Goal: Task Accomplishment & Management: Manage account settings

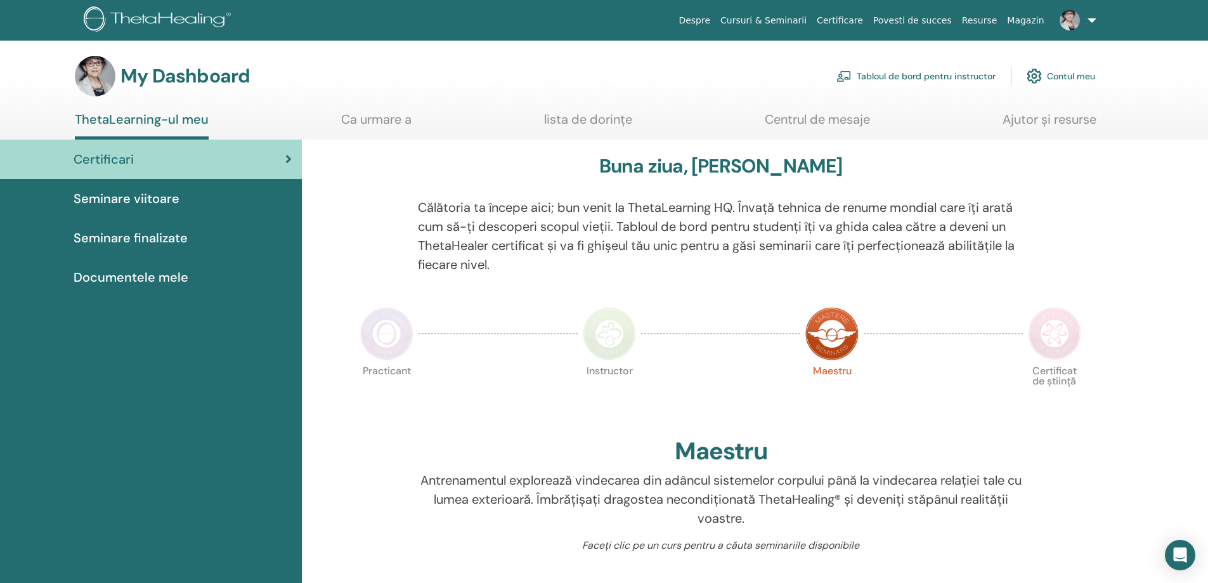
click at [867, 75] on link "Tabloul de bord pentru instructor" at bounding box center [915, 76] width 159 height 28
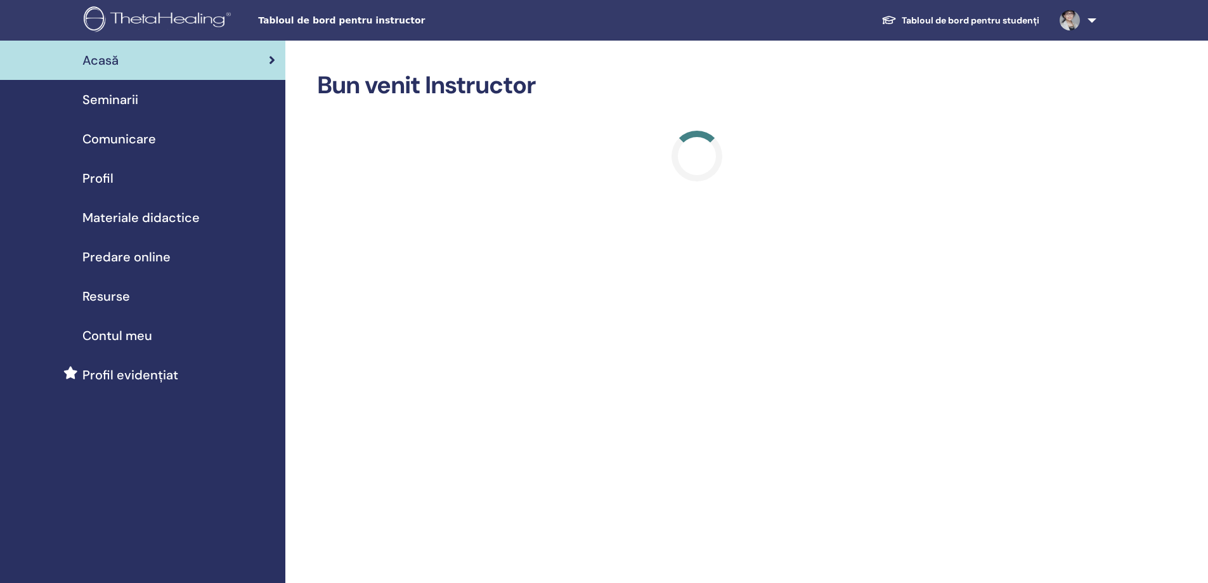
click at [110, 103] on span "Seminarii" at bounding box center [110, 99] width 56 height 19
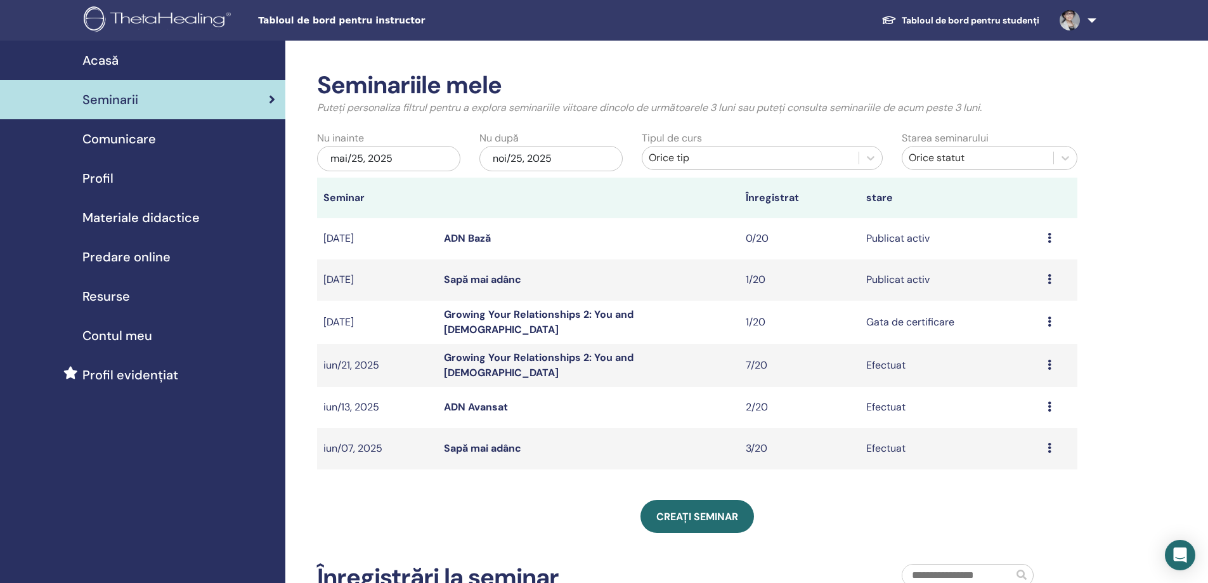
click at [474, 278] on link "Sapă mai adânc" at bounding box center [482, 279] width 77 height 13
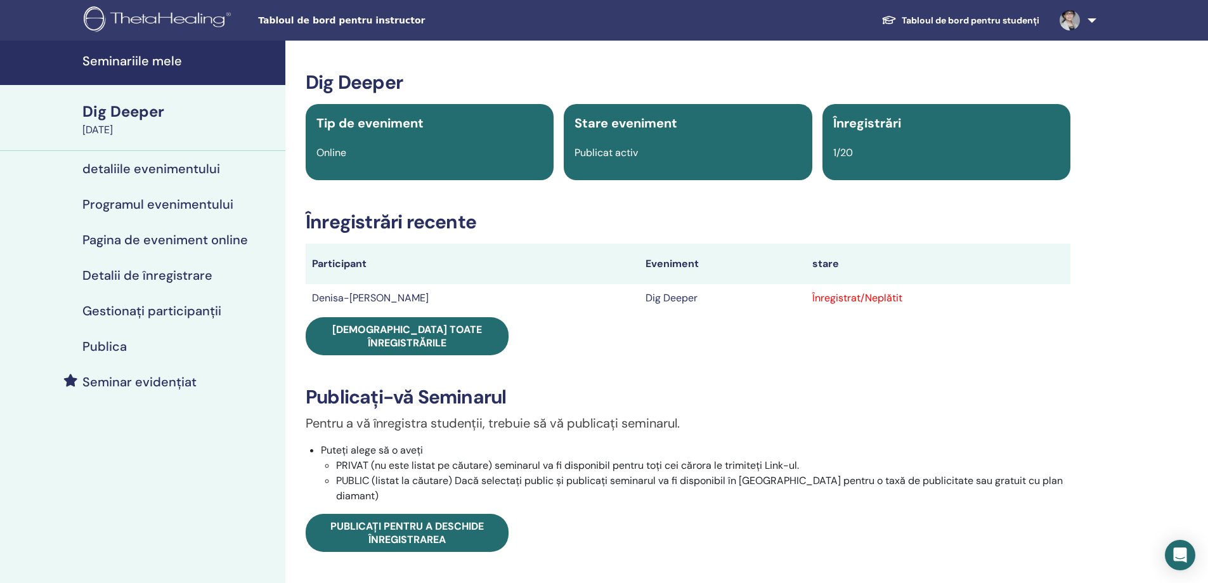
click at [157, 168] on h4 "detaliile evenimentului" at bounding box center [151, 168] width 138 height 15
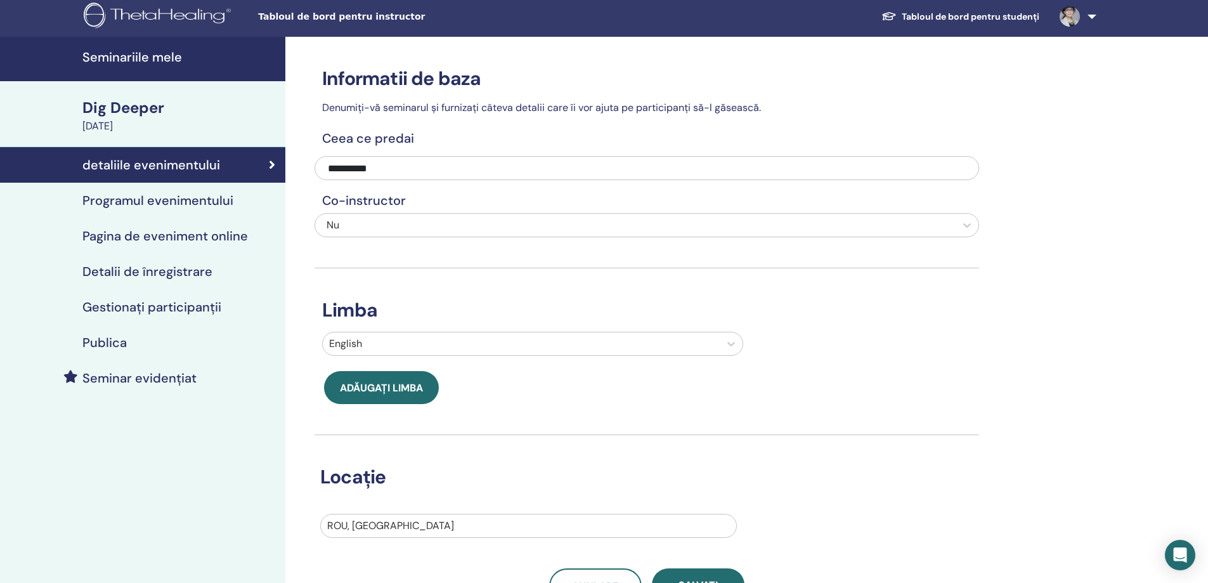
scroll to position [317, 0]
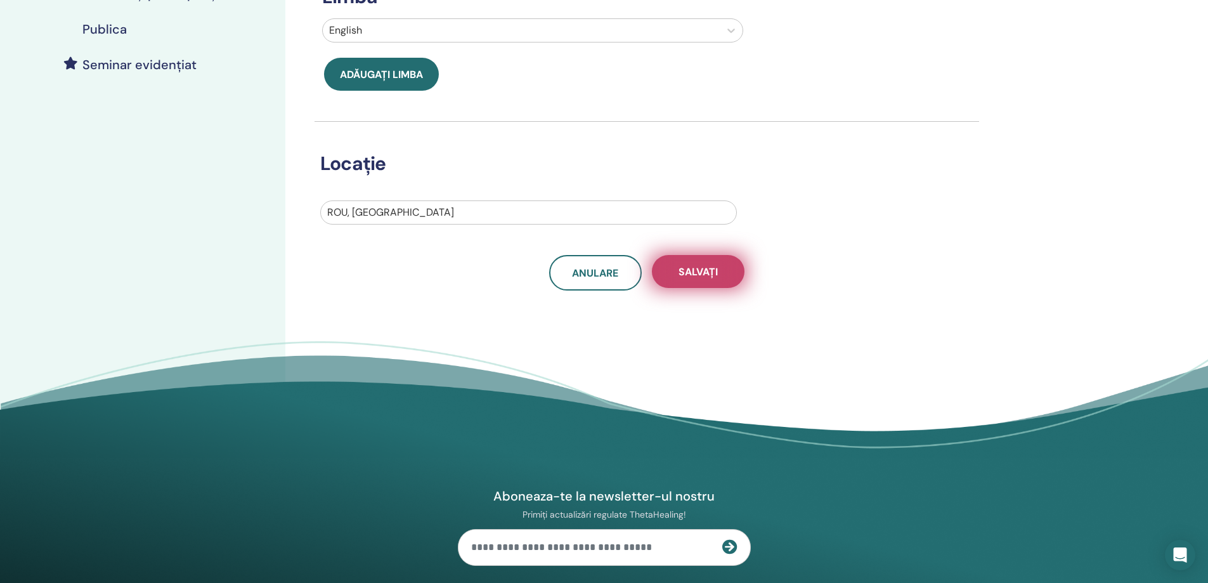
click at [712, 267] on span "Salvați" at bounding box center [697, 271] width 39 height 13
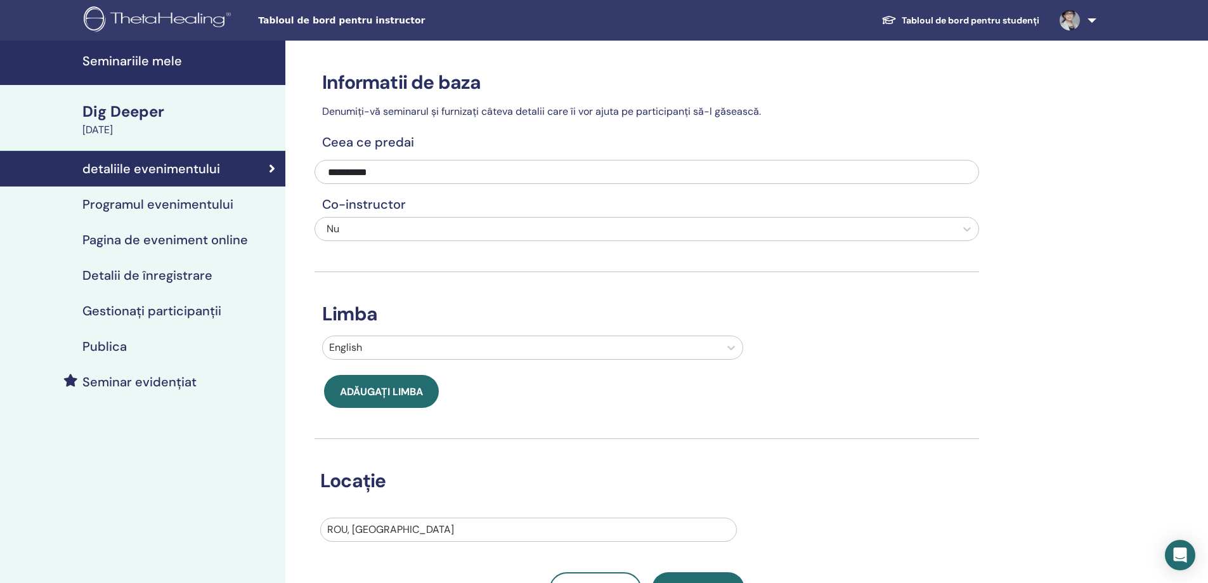
click at [130, 202] on h4 "Programul evenimentului" at bounding box center [157, 204] width 151 height 15
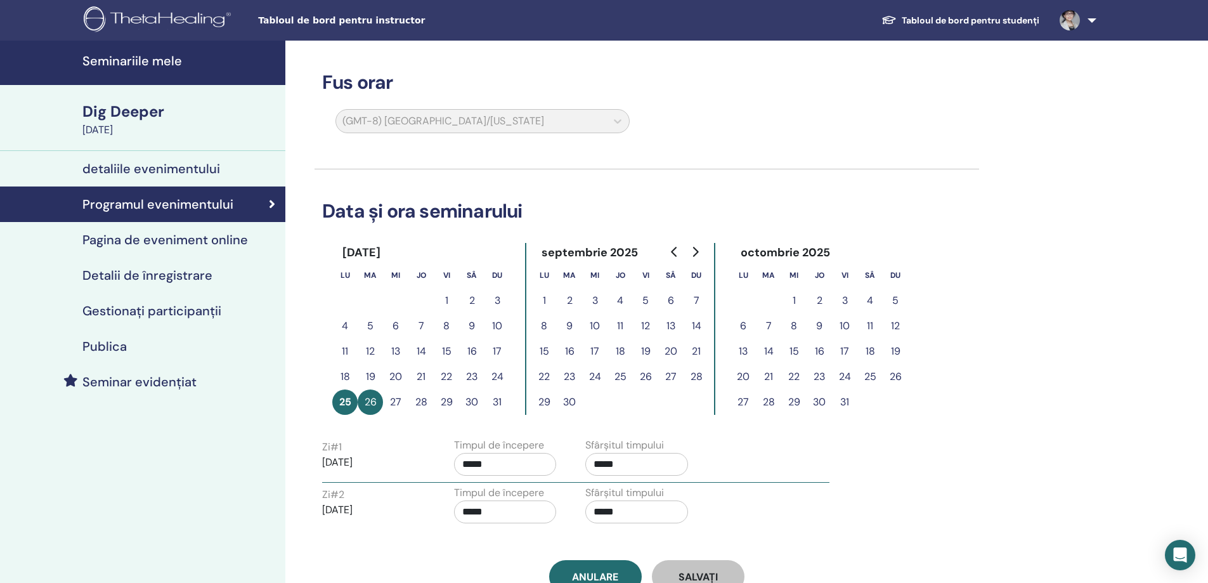
click at [119, 162] on h4 "detaliile evenimentului" at bounding box center [151, 168] width 138 height 15
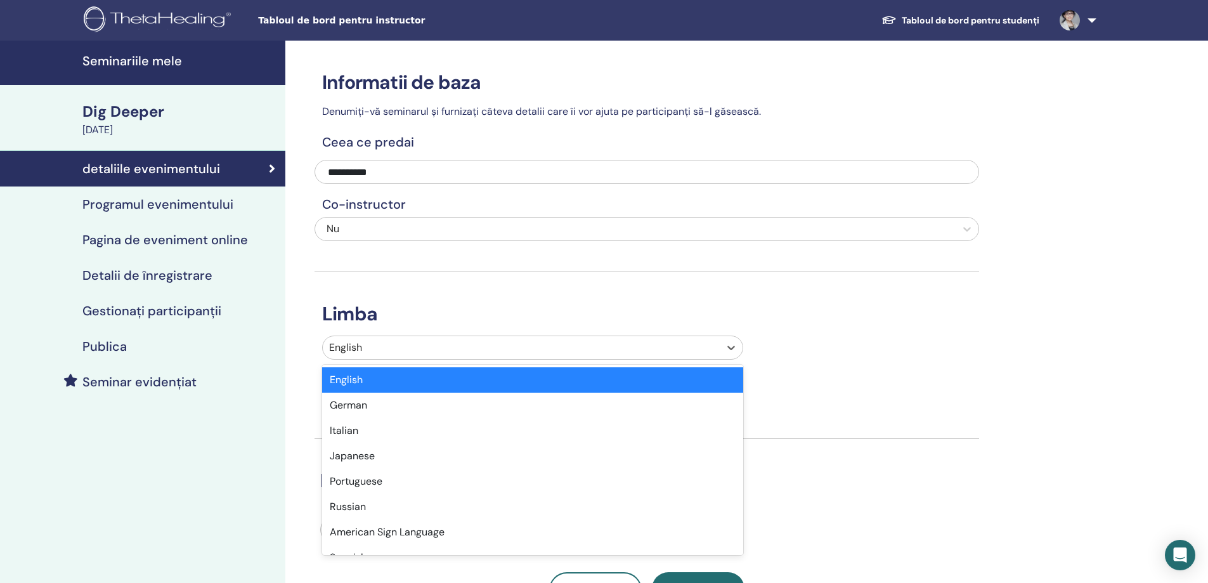
click at [453, 348] on div at bounding box center [521, 348] width 384 height 18
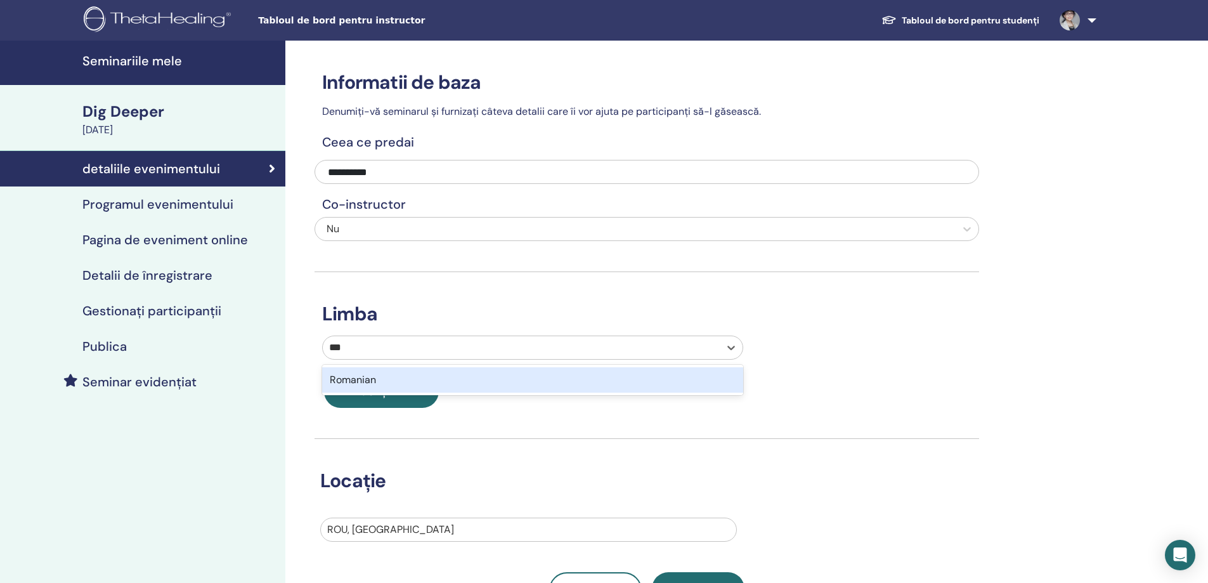
type input "****"
click at [351, 373] on div "Romanian" at bounding box center [532, 379] width 421 height 25
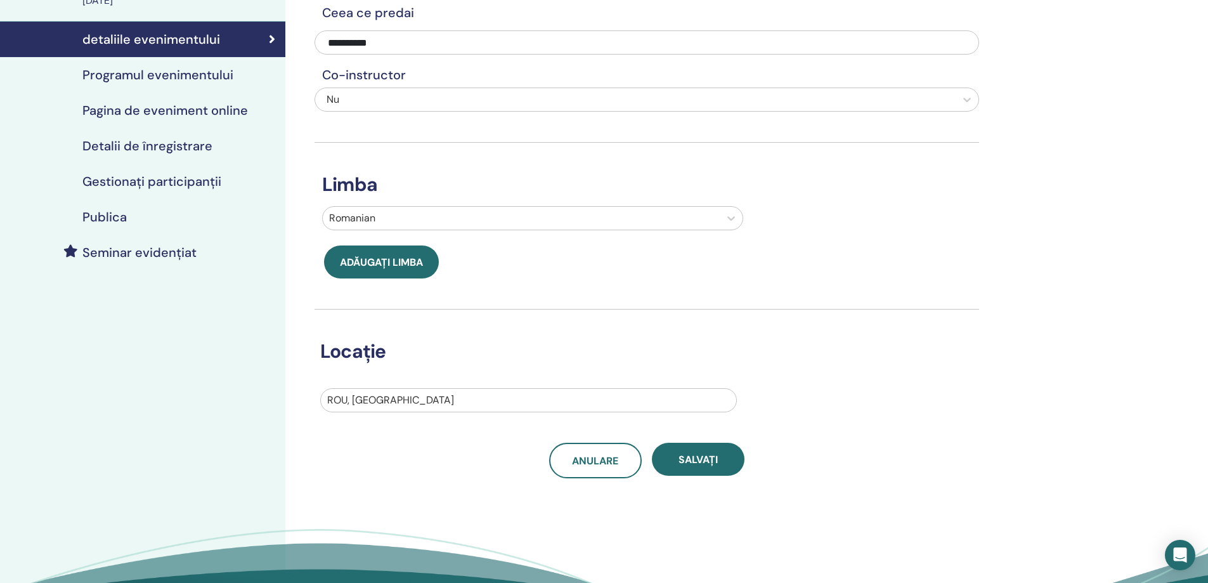
scroll to position [254, 0]
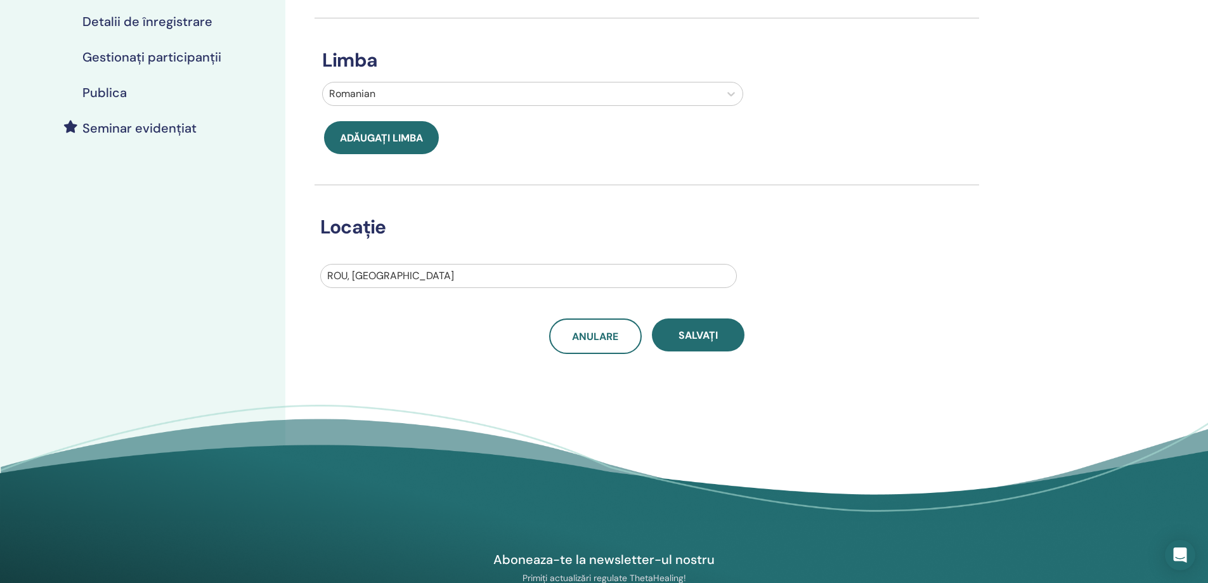
click at [389, 277] on div at bounding box center [528, 276] width 403 height 18
click at [687, 335] on span "Salvați" at bounding box center [697, 334] width 39 height 13
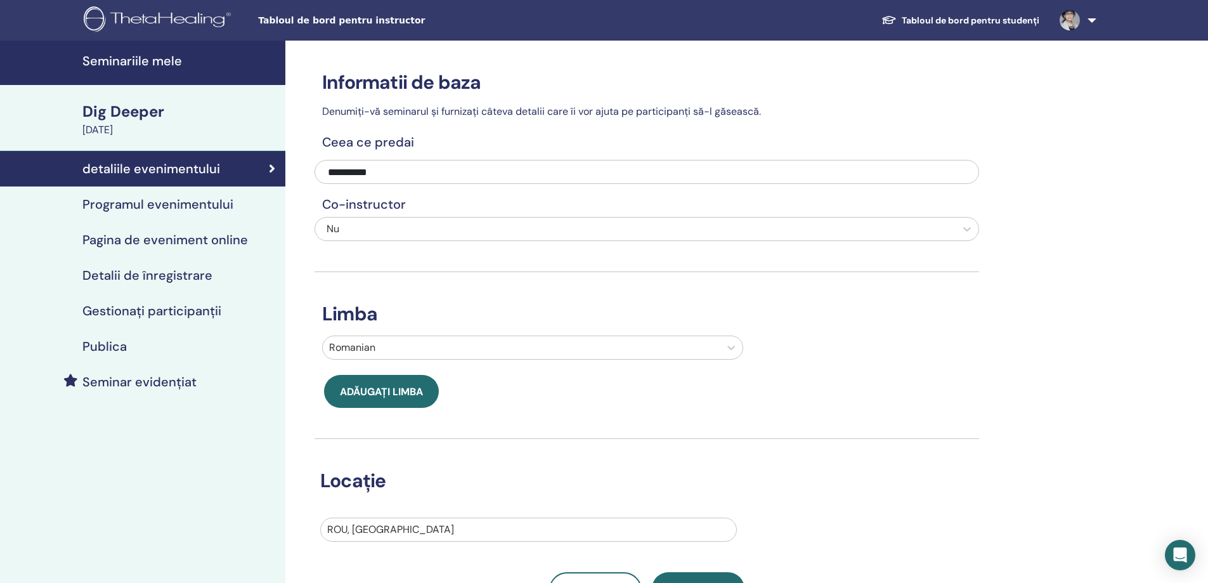
click at [167, 197] on h4 "Programul evenimentului" at bounding box center [157, 204] width 151 height 15
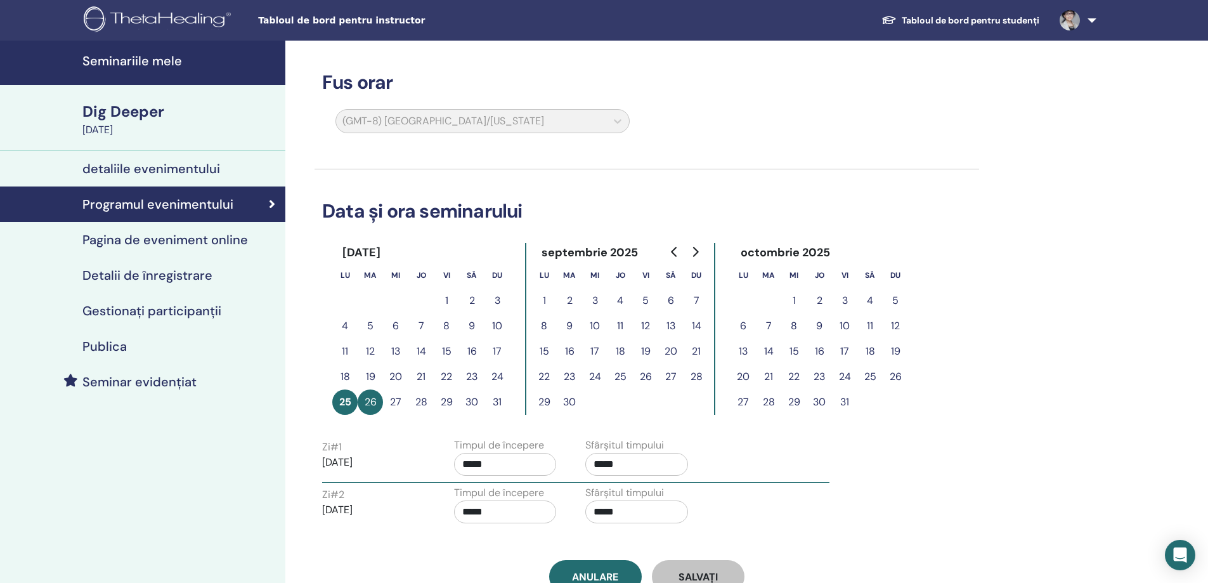
click at [133, 112] on div "Dig Deeper" at bounding box center [179, 112] width 195 height 22
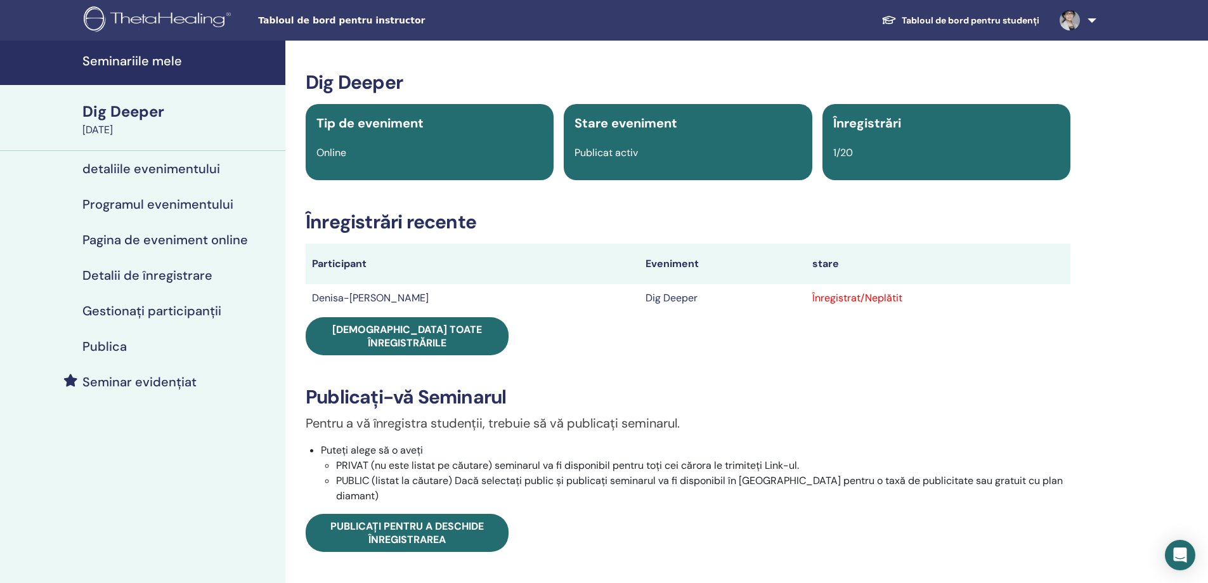
click at [370, 146] on div "Online" at bounding box center [430, 152] width 242 height 15
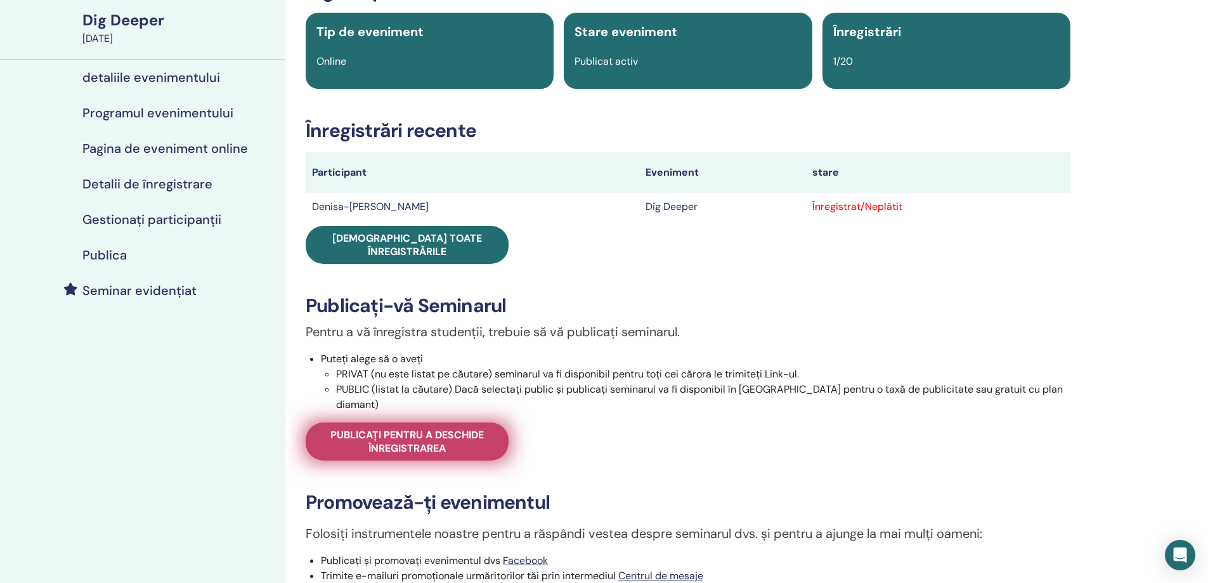
scroll to position [190, 0]
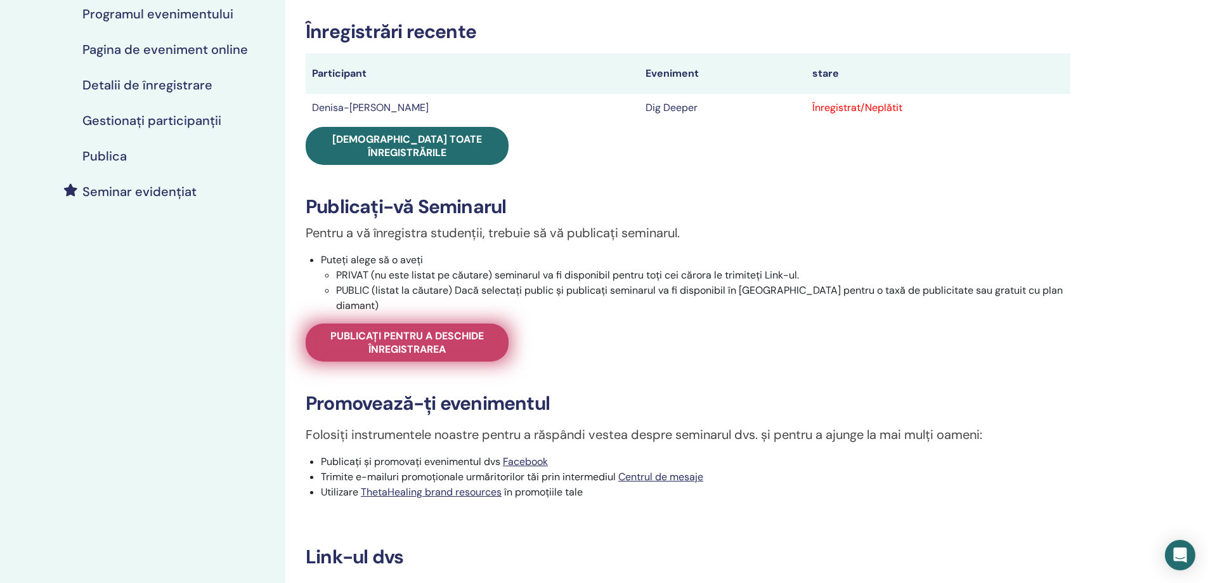
click at [463, 329] on span "Publicați pentru a deschide înregistrarea" at bounding box center [406, 342] width 171 height 27
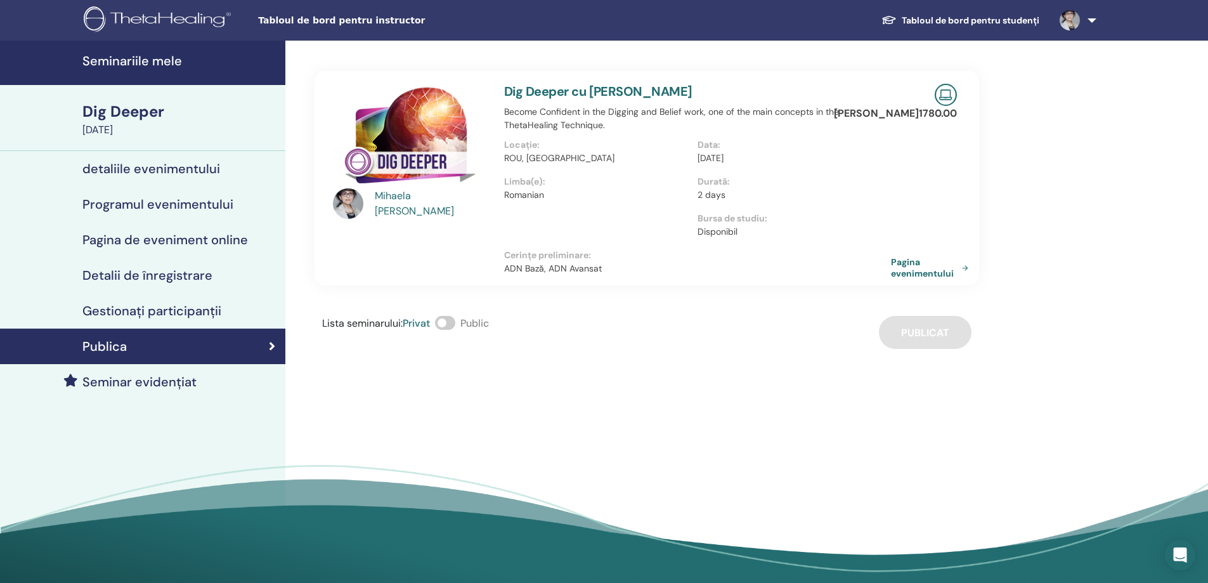
click at [179, 308] on h4 "Gestionați participanții" at bounding box center [151, 310] width 139 height 15
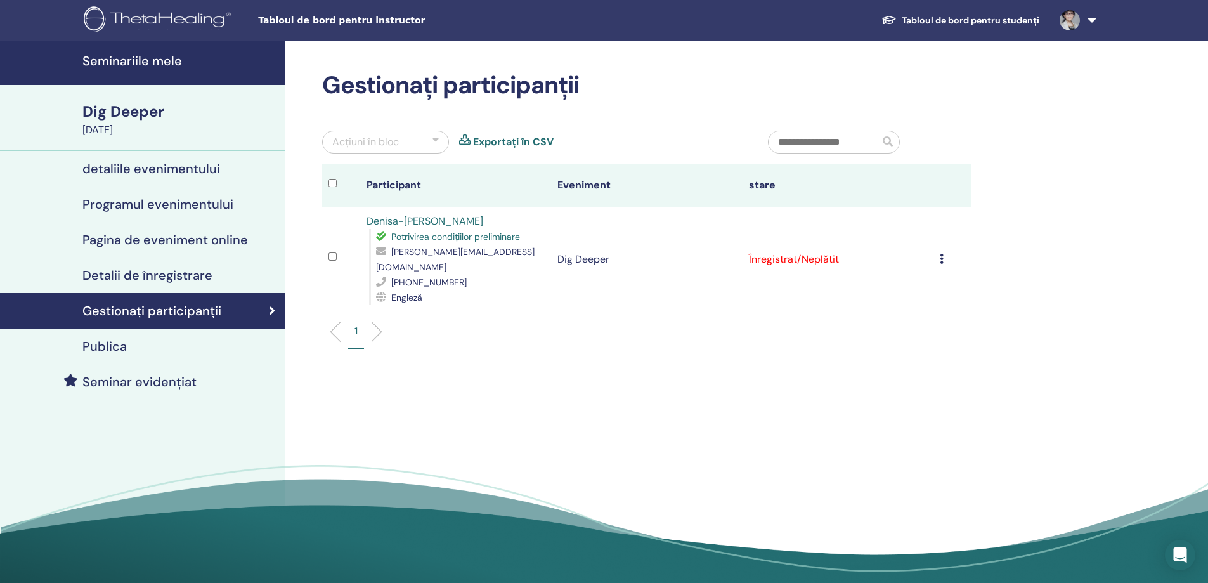
click at [940, 254] on icon at bounding box center [942, 259] width 4 height 10
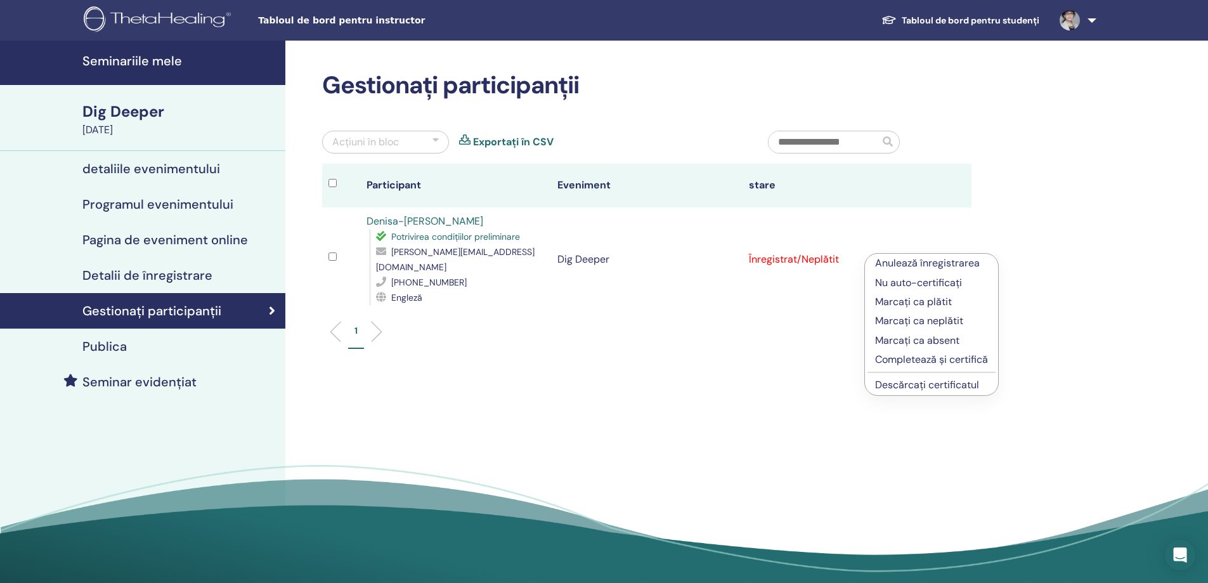
click at [907, 300] on p "Marcați ca plătit" at bounding box center [931, 301] width 113 height 15
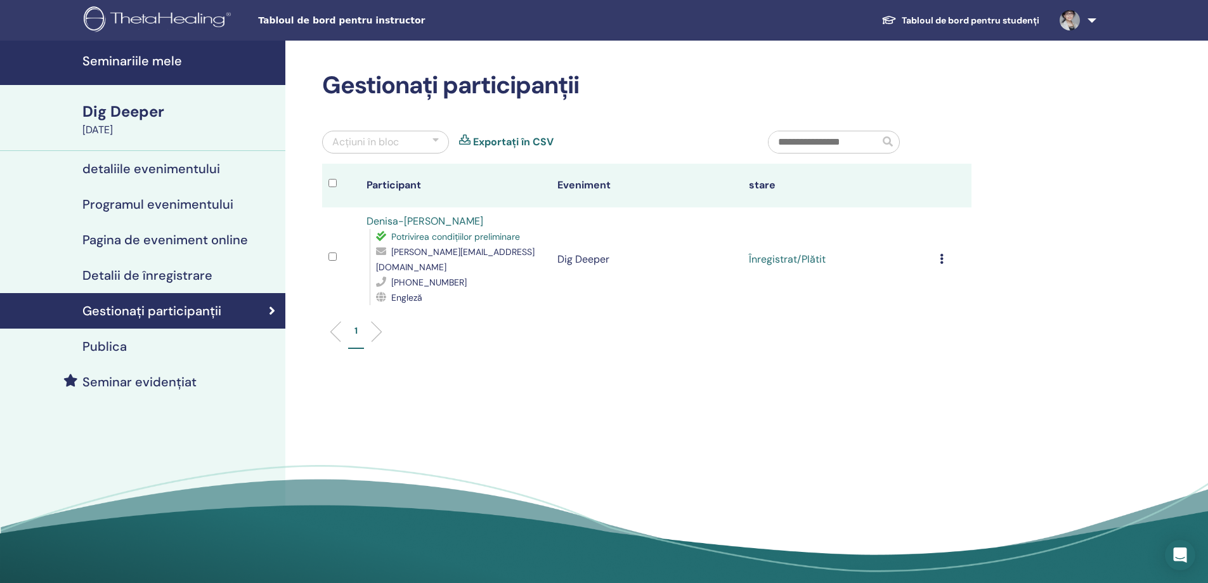
click at [95, 60] on h4 "Seminariile mele" at bounding box center [179, 60] width 195 height 15
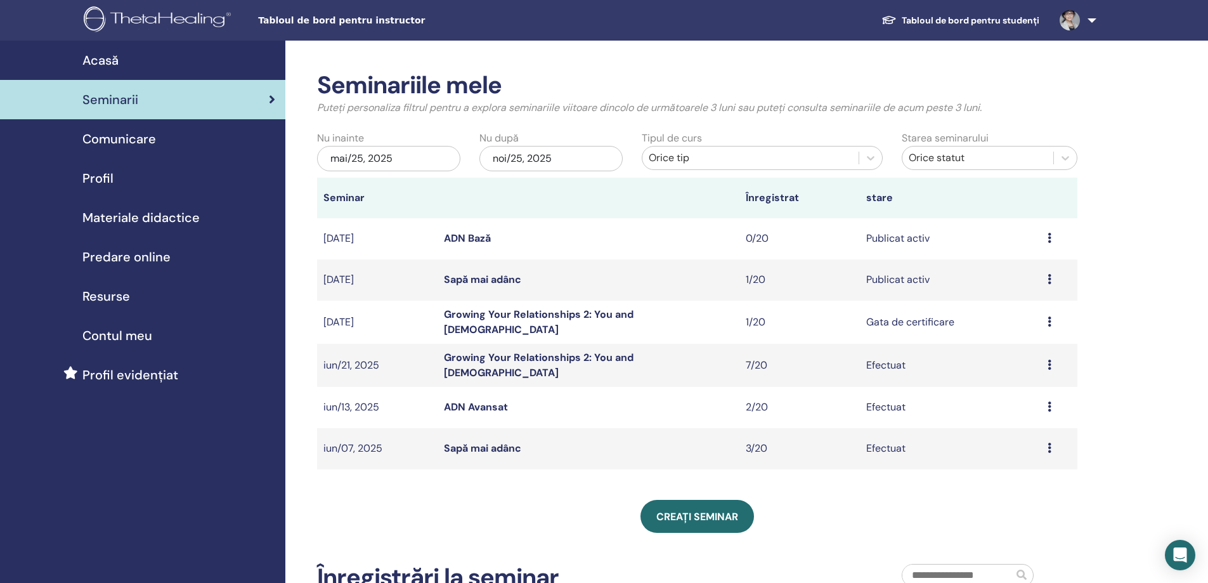
click at [484, 317] on link "Growing Your Relationships 2: You and [DEMOGRAPHIC_DATA]" at bounding box center [539, 322] width 190 height 29
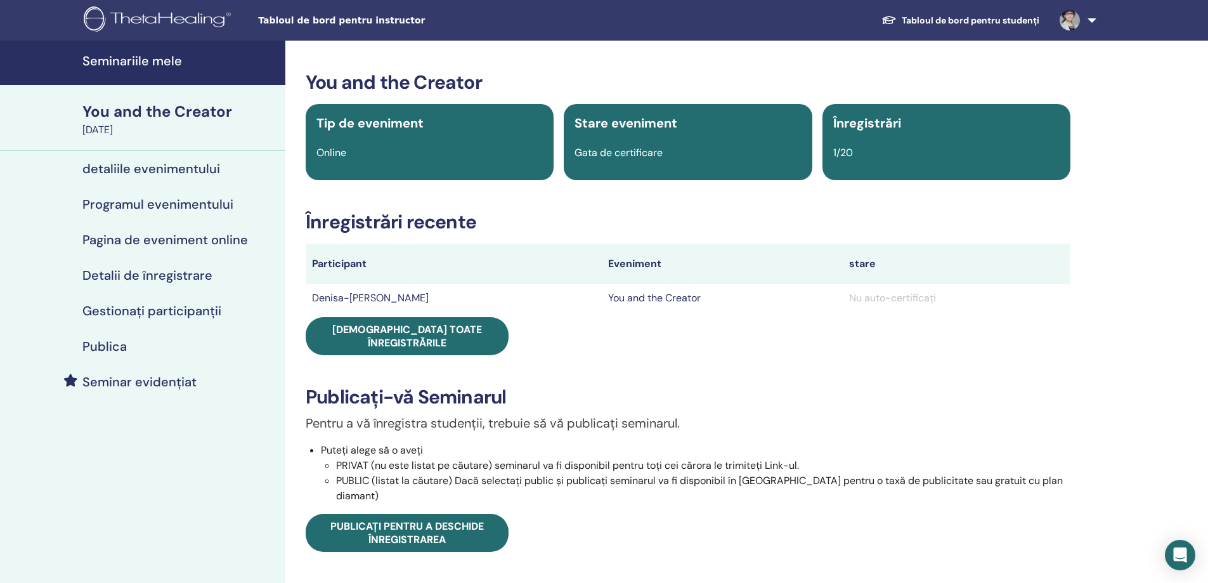
click at [154, 165] on h4 "detaliile evenimentului" at bounding box center [151, 168] width 138 height 15
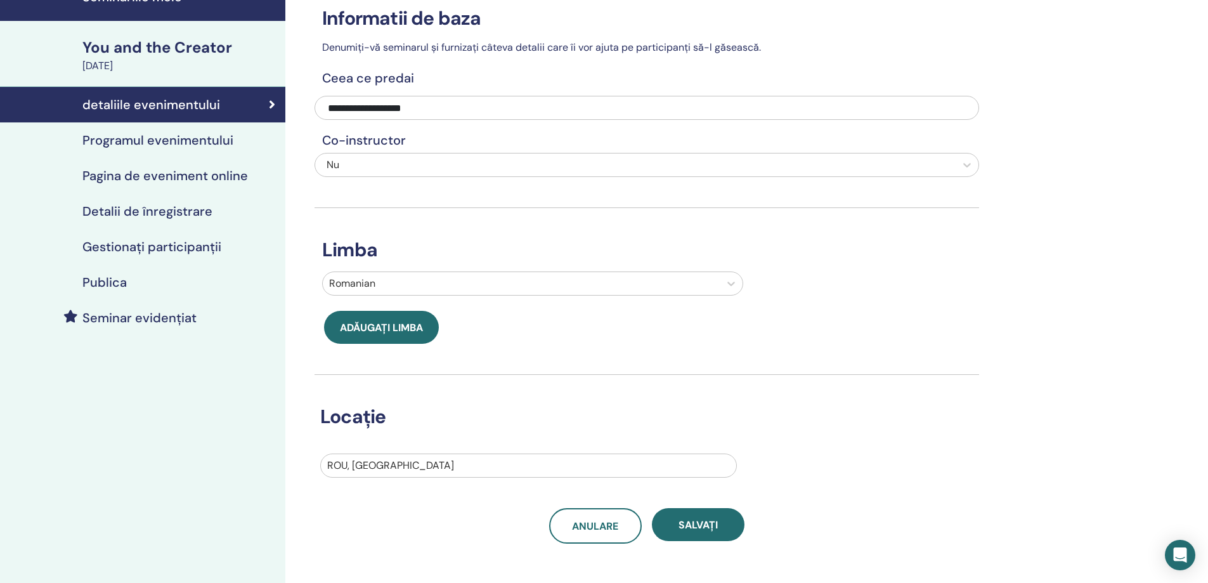
scroll to position [63, 0]
click at [159, 138] on h4 "Programul evenimentului" at bounding box center [157, 140] width 151 height 15
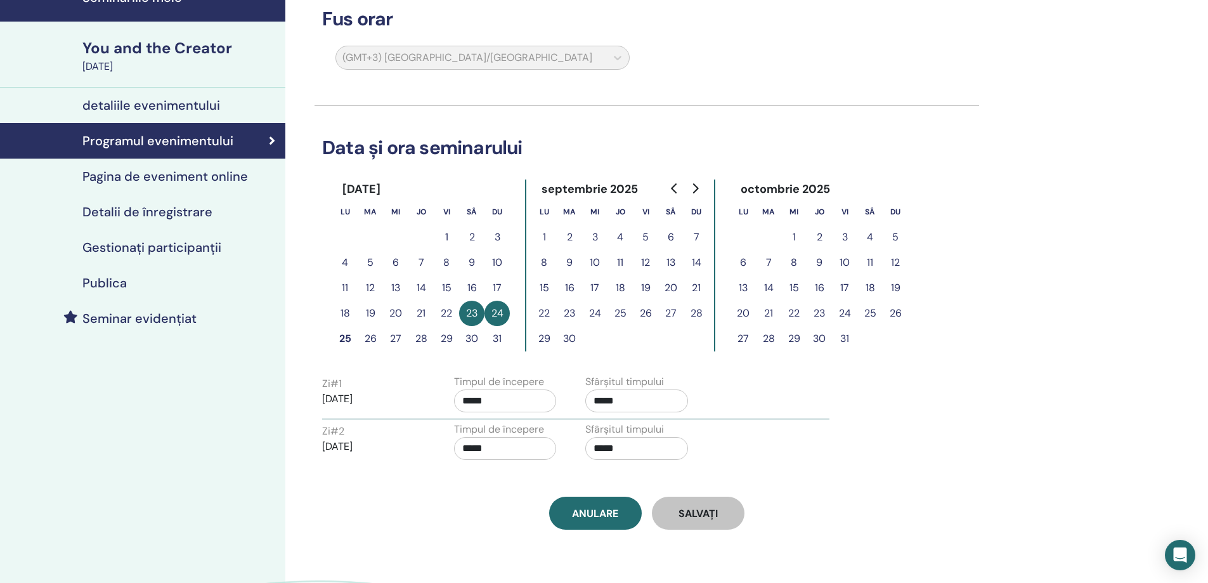
click at [395, 339] on button "27" at bounding box center [395, 338] width 25 height 25
click at [397, 339] on button "27" at bounding box center [395, 338] width 25 height 25
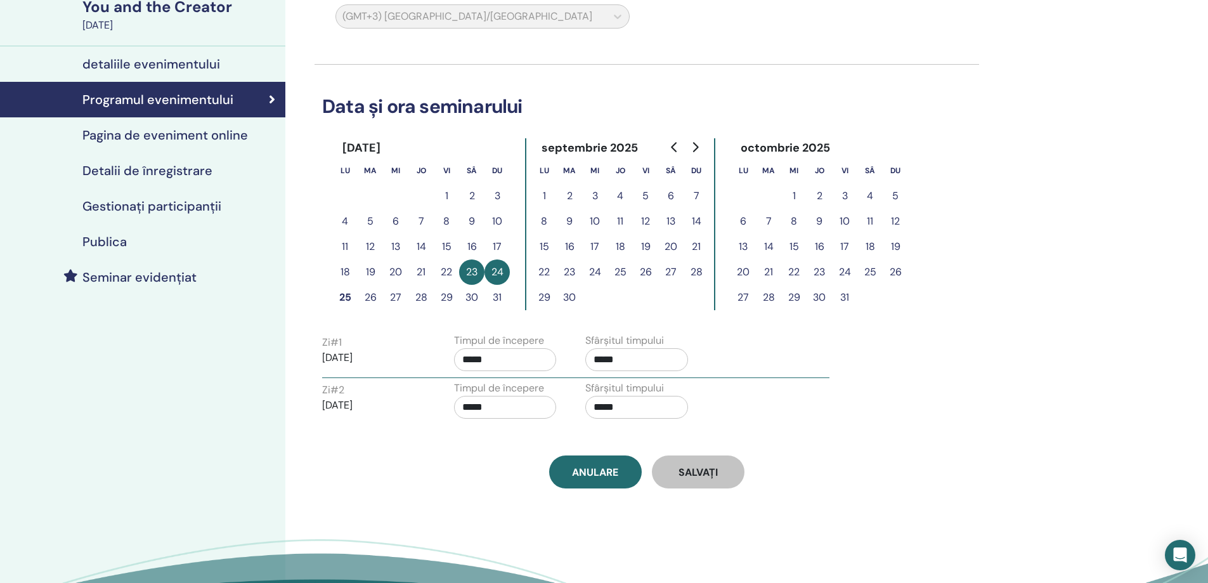
scroll to position [127, 0]
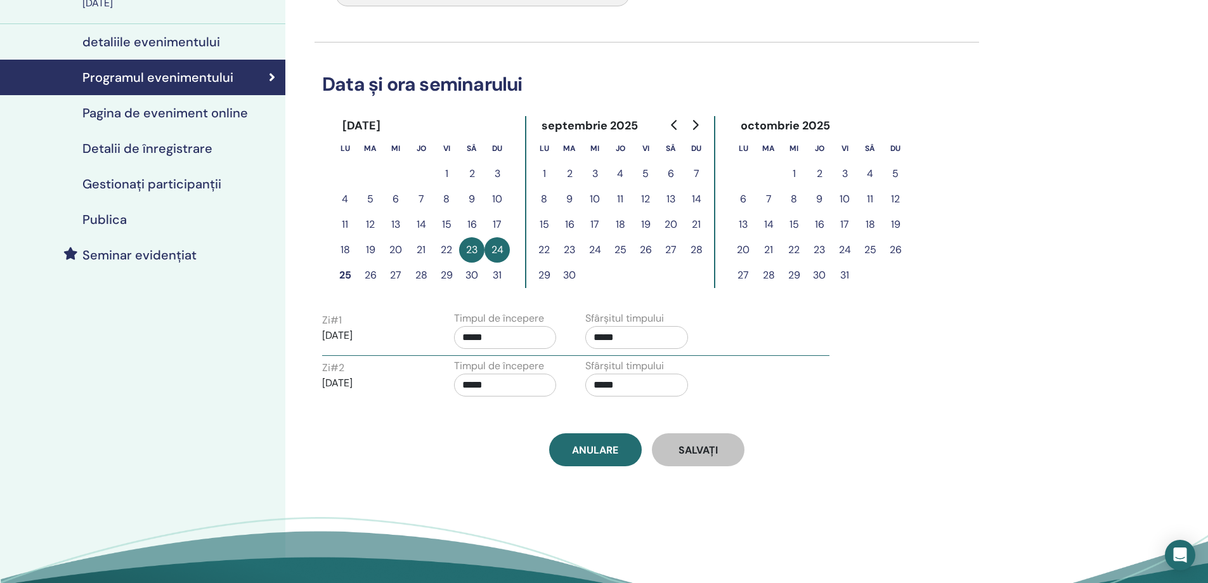
click at [394, 273] on button "27" at bounding box center [395, 275] width 25 height 25
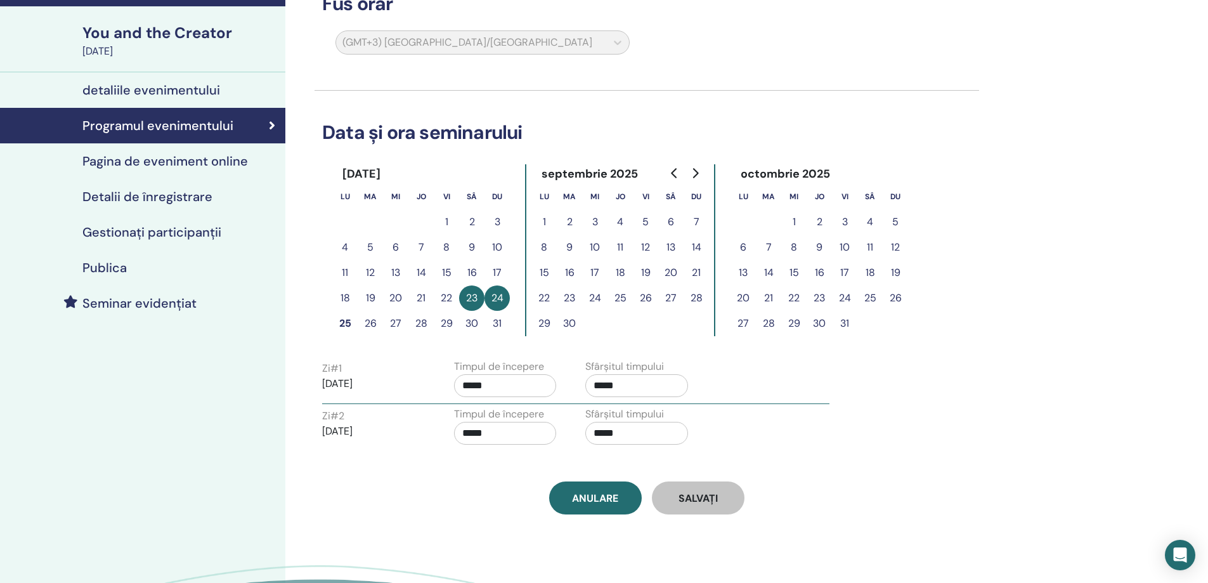
scroll to position [0, 0]
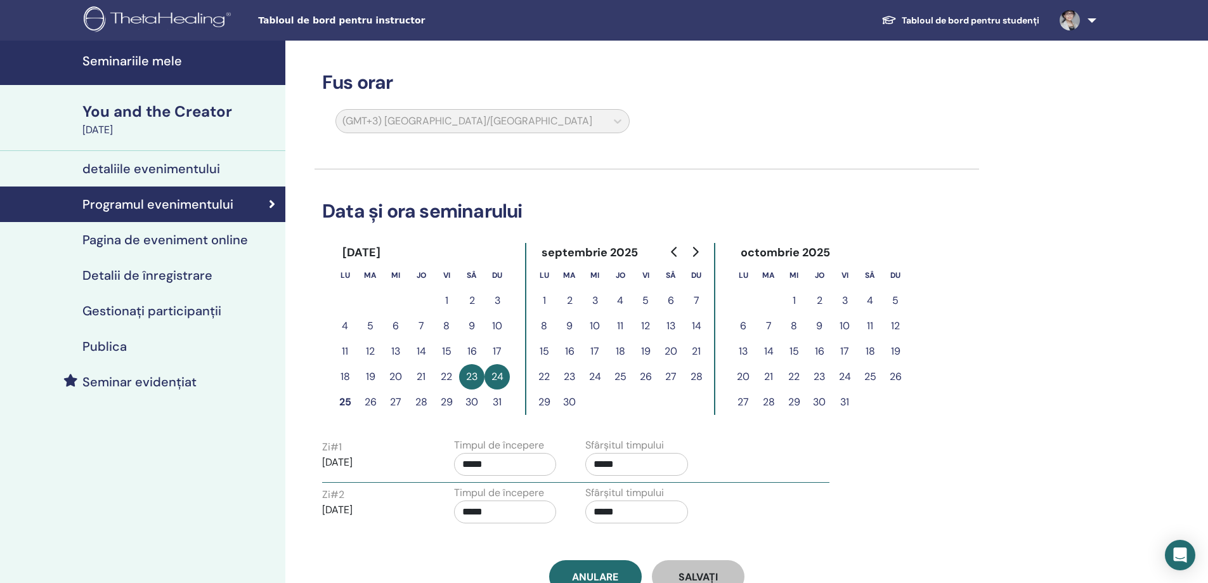
click at [111, 58] on h4 "Seminariile mele" at bounding box center [179, 60] width 195 height 15
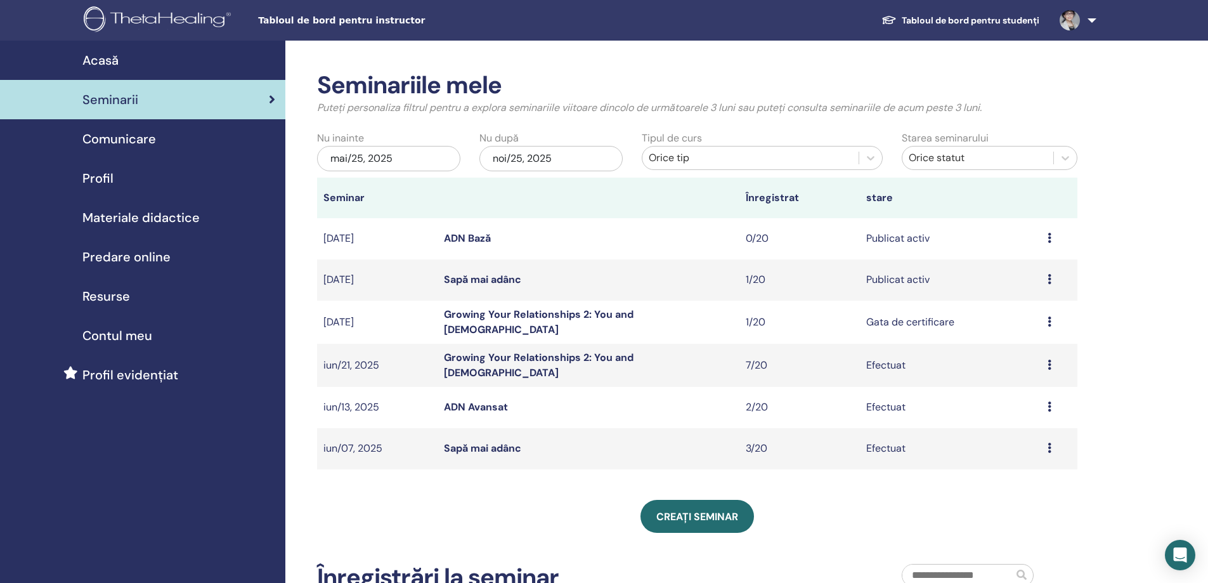
click at [1070, 16] on img at bounding box center [1070, 20] width 20 height 20
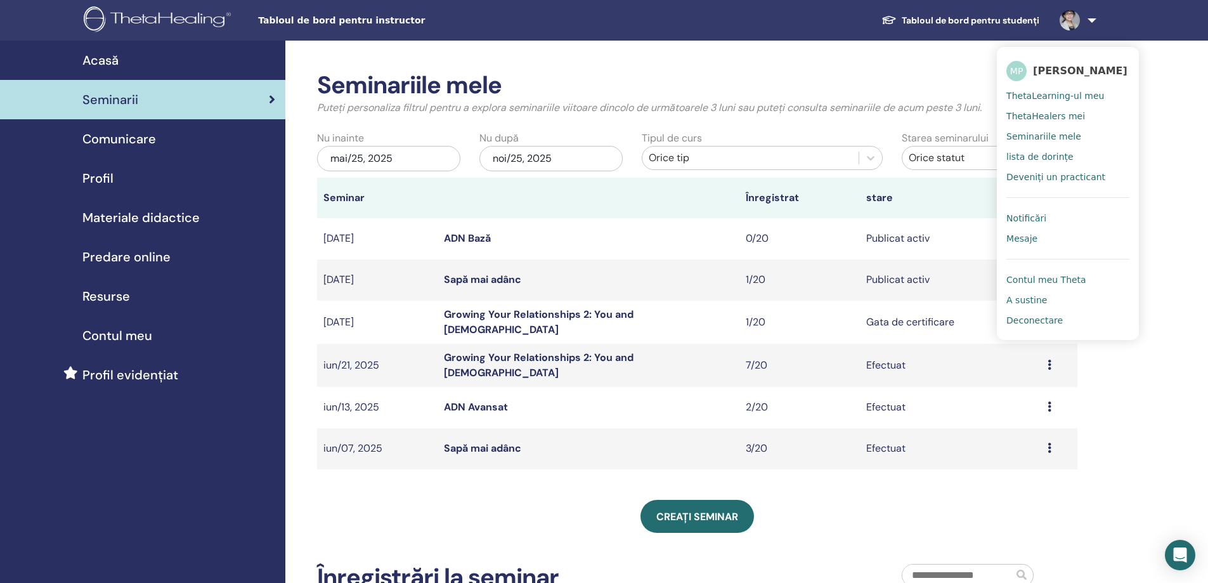
click at [113, 138] on span "Comunicare" at bounding box center [119, 138] width 74 height 19
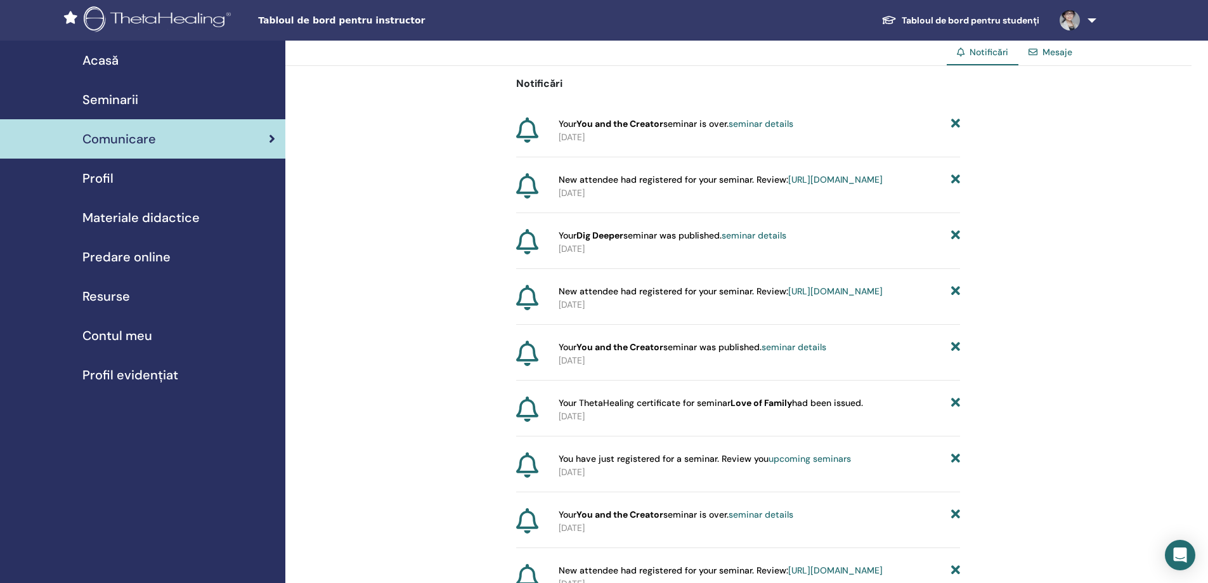
click at [95, 175] on span "Profil" at bounding box center [97, 178] width 31 height 19
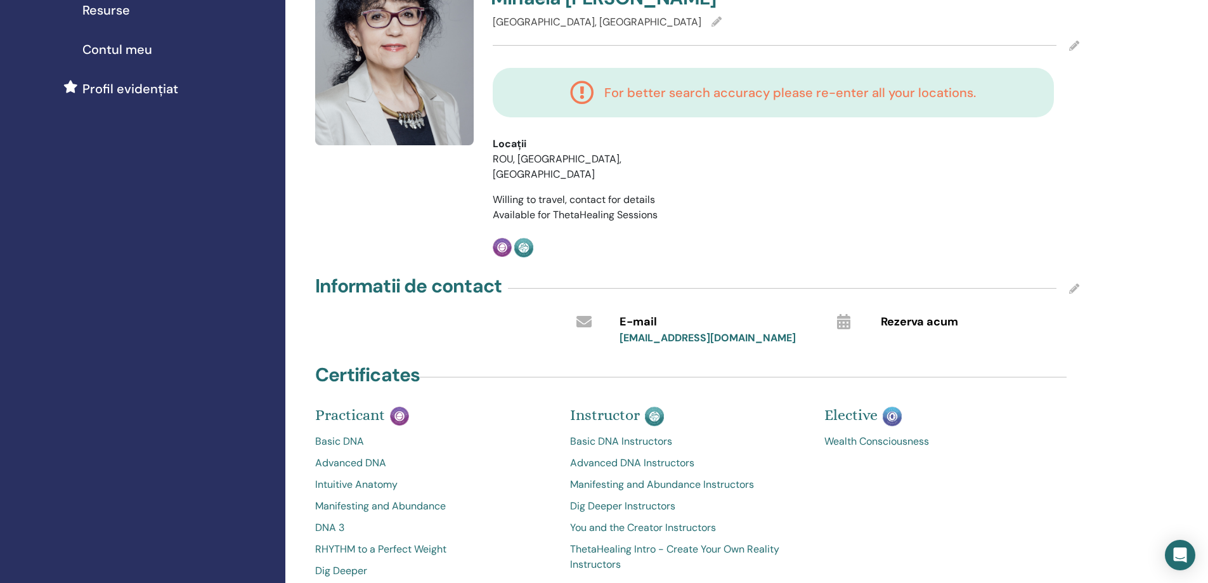
scroll to position [444, 0]
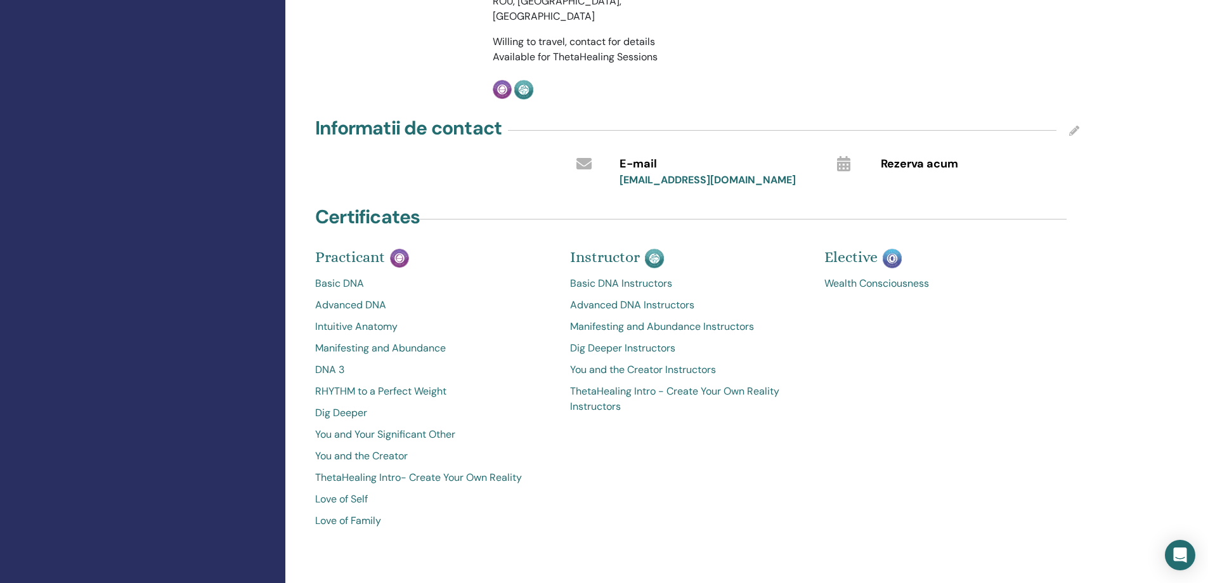
click at [687, 384] on link "ThetaHealing Intro - Create Your Own Reality Instructors" at bounding box center [688, 399] width 236 height 30
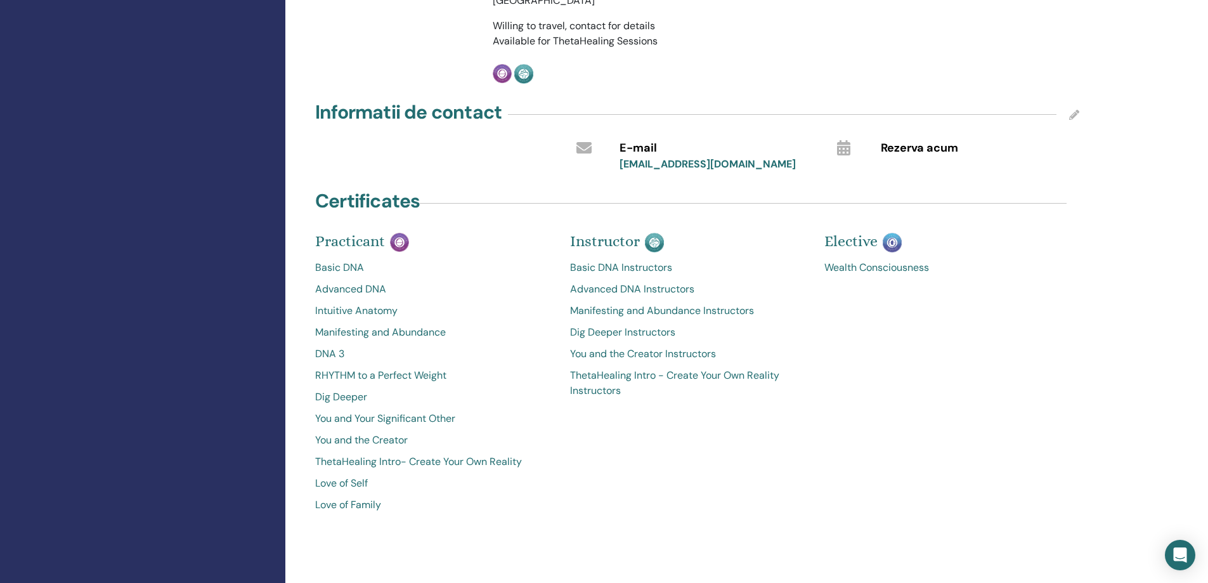
scroll to position [365, 0]
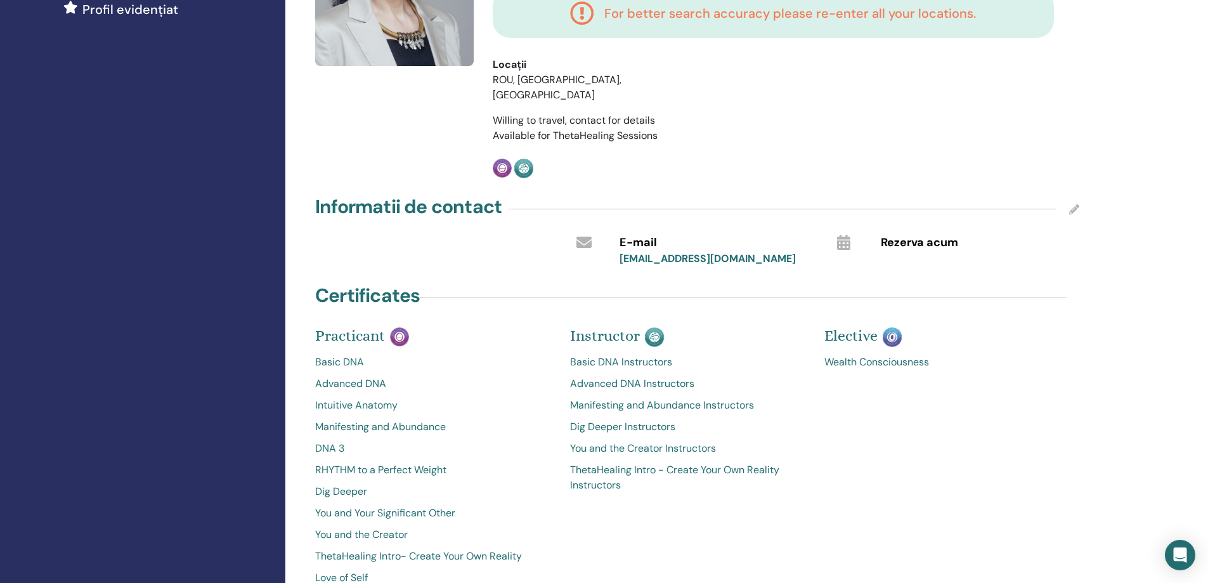
click at [846, 354] on link "Wealth Consciousness" at bounding box center [942, 361] width 236 height 15
